Goal: Find contact information: Find contact information

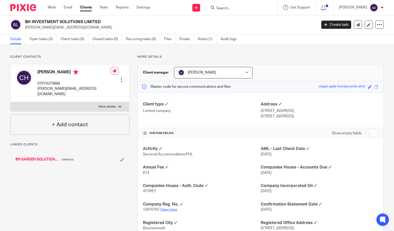
click at [167, 209] on link "View more" at bounding box center [168, 210] width 17 height 4
click at [225, 7] on input "Search" at bounding box center [239, 8] width 46 height 5
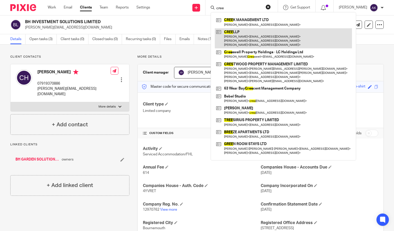
type input "cree"
click at [247, 39] on link at bounding box center [283, 38] width 137 height 20
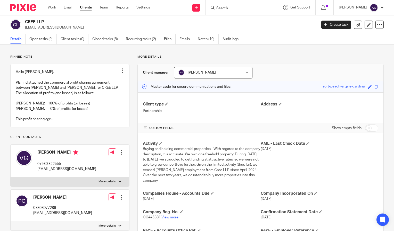
drag, startPoint x: 24, startPoint y: 27, endPoint x: 75, endPoint y: 28, distance: 51.3
click at [75, 28] on div "CREE LLP [EMAIL_ADDRESS][DOMAIN_NAME]" at bounding box center [161, 24] width 303 height 11
drag, startPoint x: 75, startPoint y: 28, endPoint x: 58, endPoint y: 27, distance: 17.0
copy p "[EMAIL_ADDRESS][DOMAIN_NAME]"
